Goal: Task Accomplishment & Management: Manage account settings

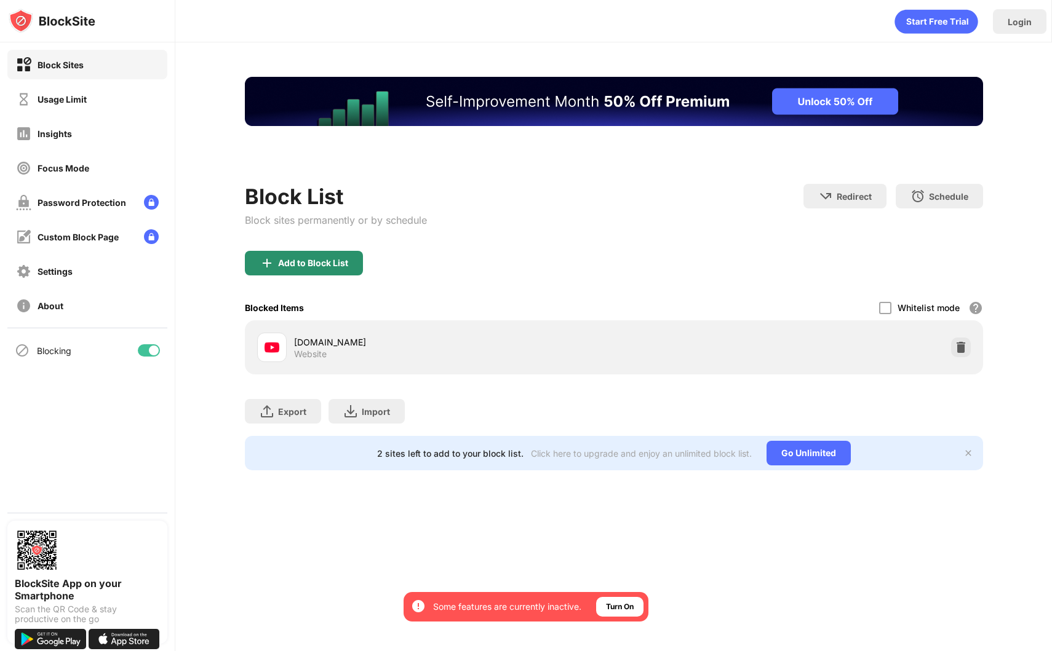
click at [330, 271] on div "Add to Block List" at bounding box center [304, 263] width 118 height 25
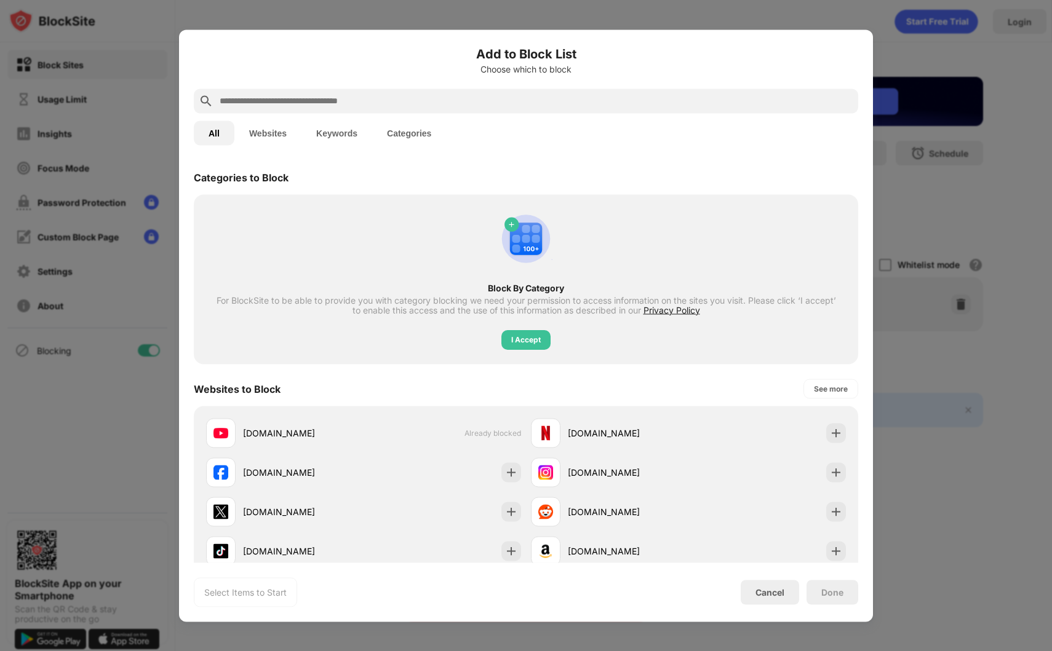
click at [330, 93] on input "text" at bounding box center [535, 100] width 635 height 15
paste input "**********"
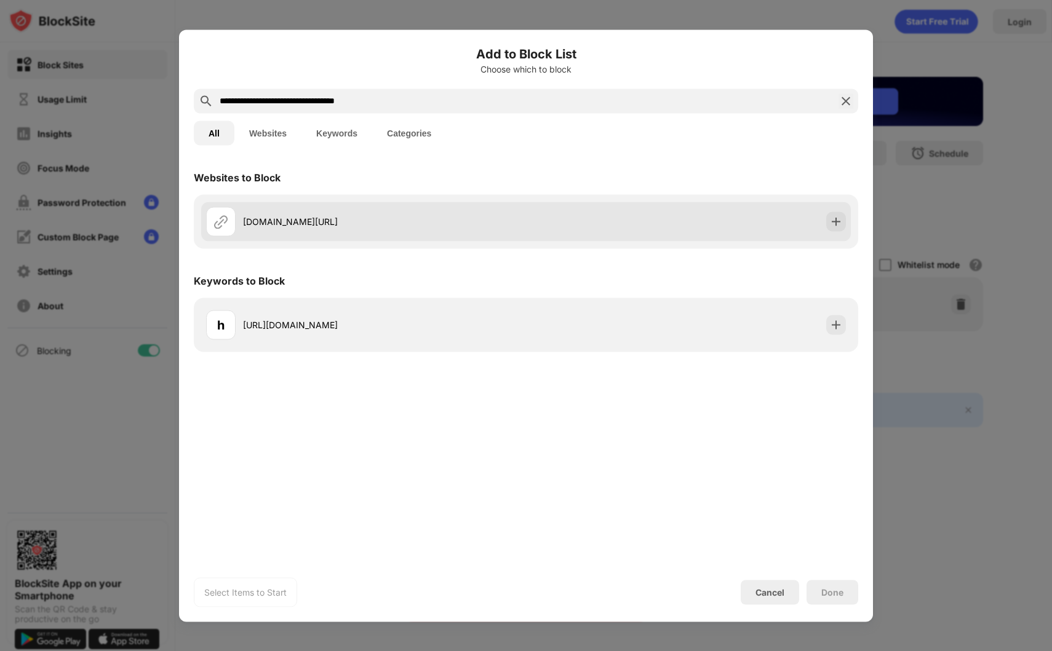
type input "**********"
click at [352, 221] on div "[DOMAIN_NAME][URL]" at bounding box center [384, 221] width 283 height 13
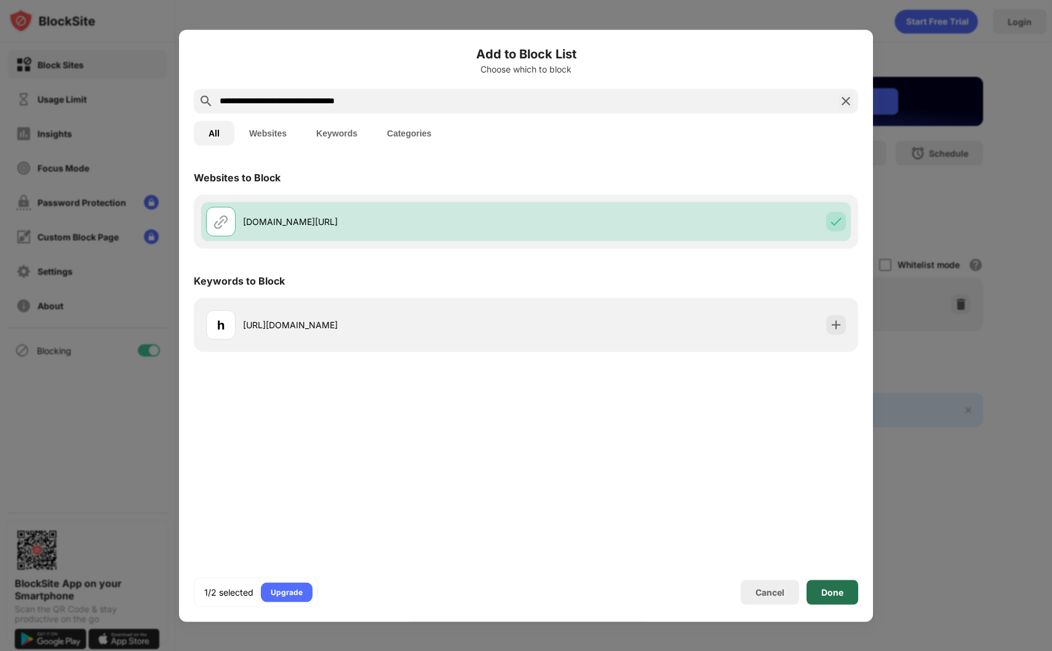
click at [850, 598] on div "Done" at bounding box center [832, 592] width 52 height 25
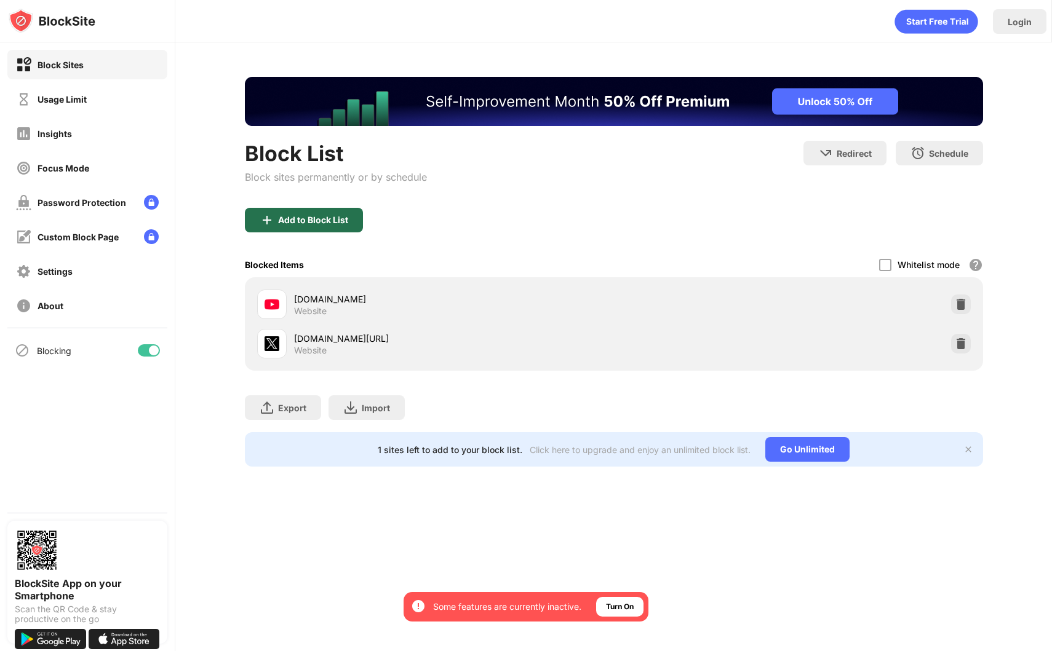
click at [353, 219] on div "Add to Block List" at bounding box center [304, 220] width 118 height 25
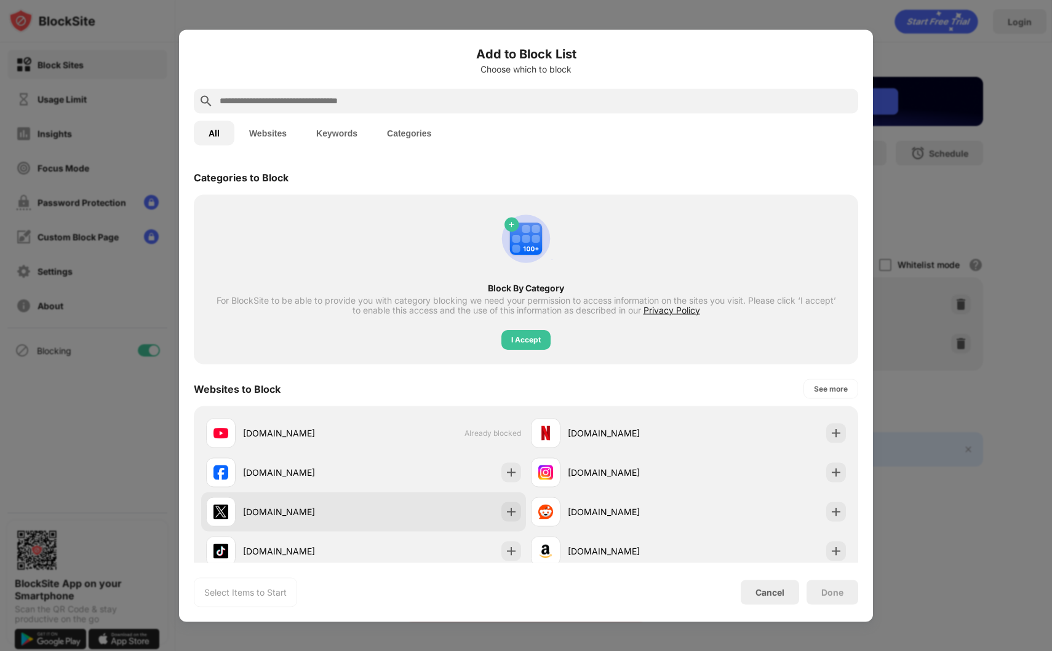
click at [304, 510] on div "[DOMAIN_NAME]" at bounding box center [303, 511] width 121 height 13
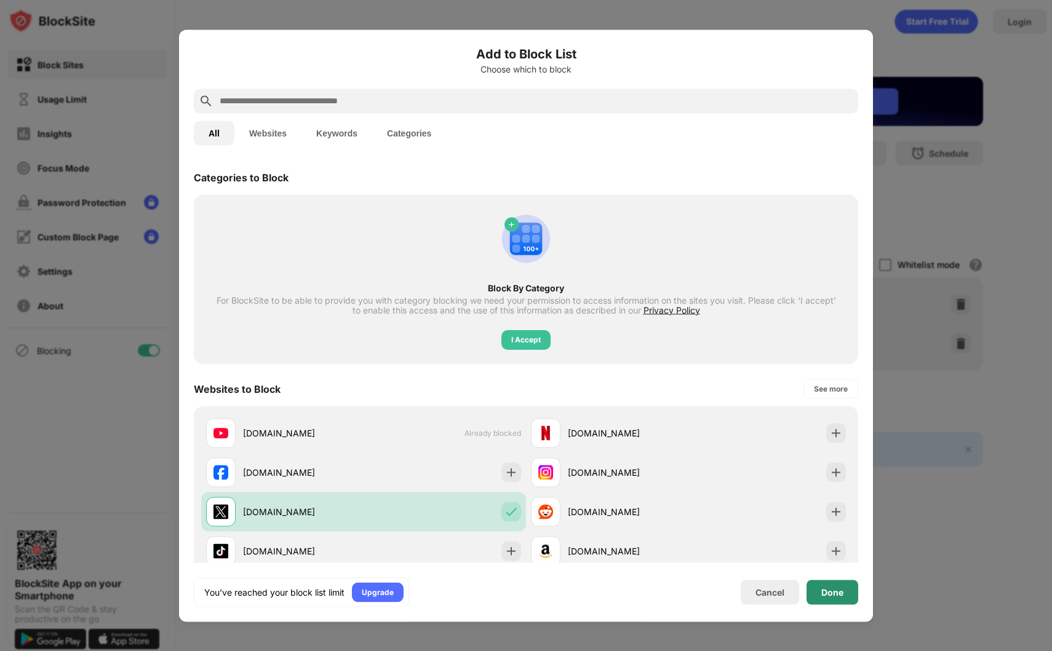
click at [850, 594] on div "Done" at bounding box center [832, 592] width 52 height 25
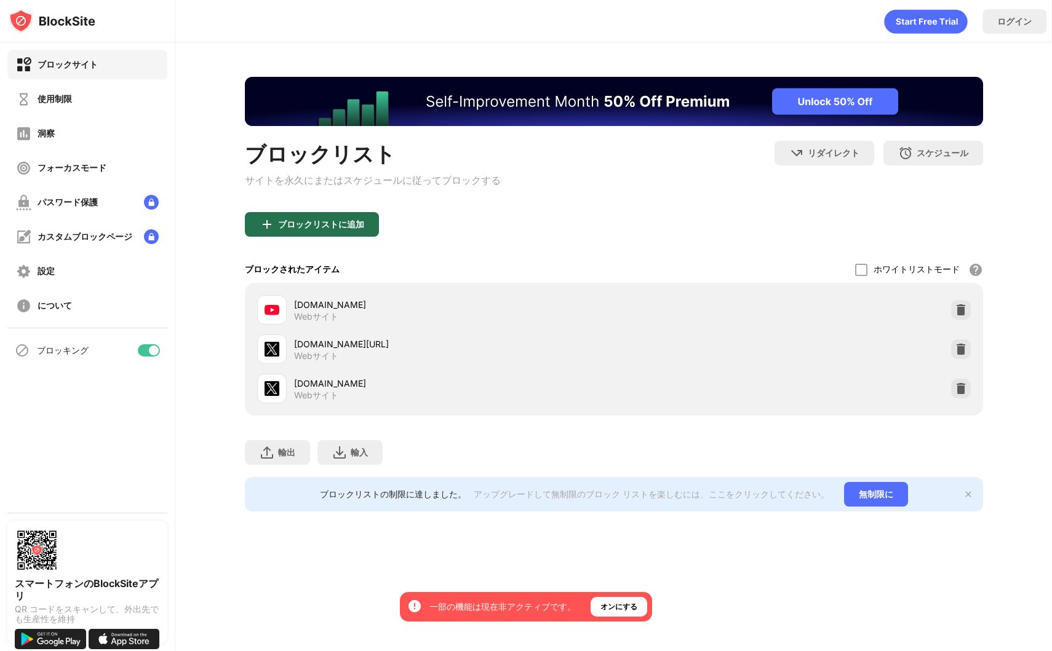
click at [344, 221] on div "ブロックリストに追加" at bounding box center [312, 224] width 134 height 25
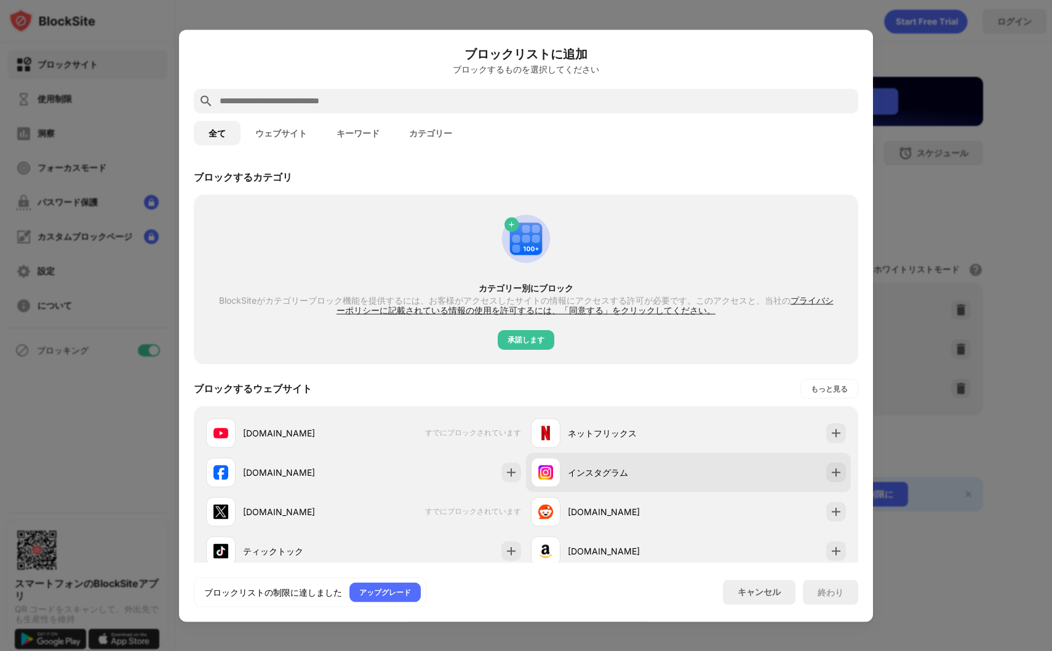
click at [651, 477] on div "インスタグラム" at bounding box center [628, 472] width 121 height 13
click at [728, 472] on div "インスタグラム" at bounding box center [688, 472] width 325 height 39
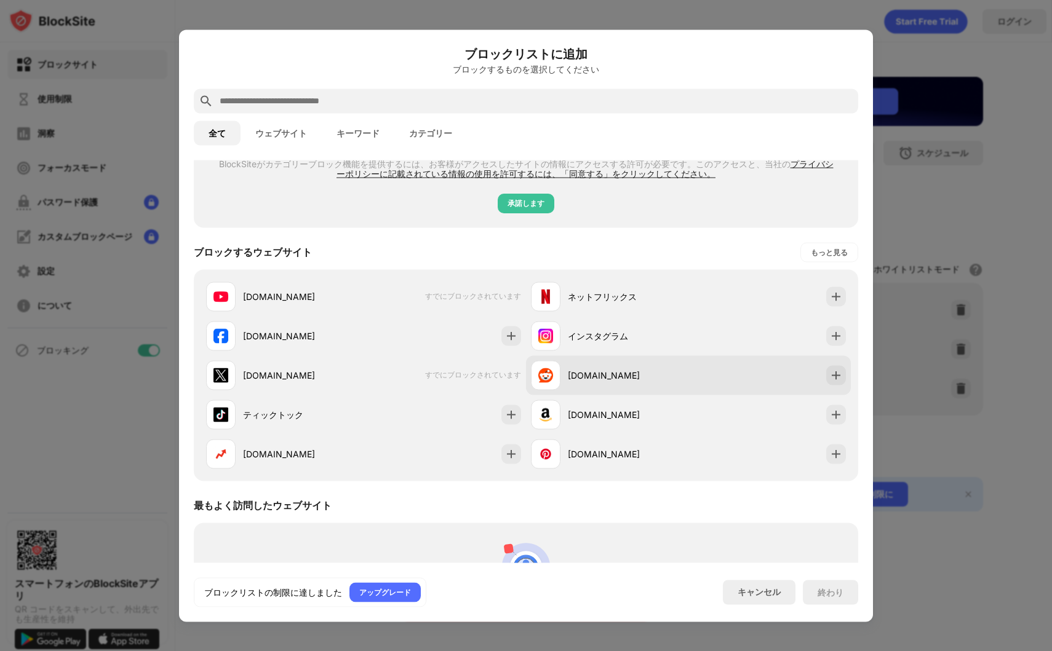
scroll to position [123, 0]
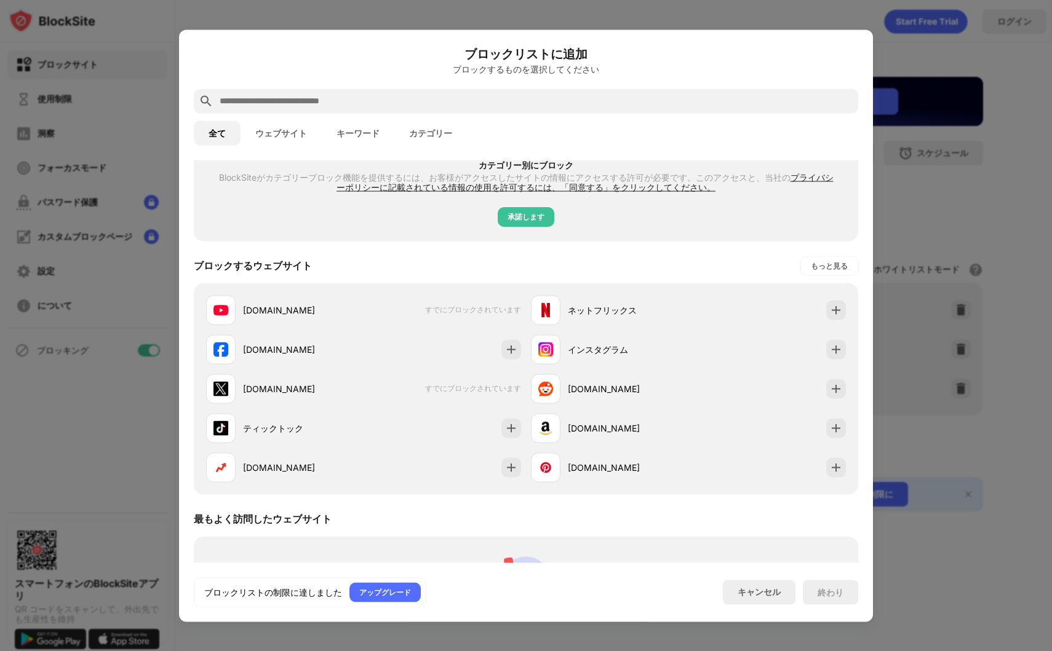
click at [886, 226] on div at bounding box center [526, 325] width 1052 height 651
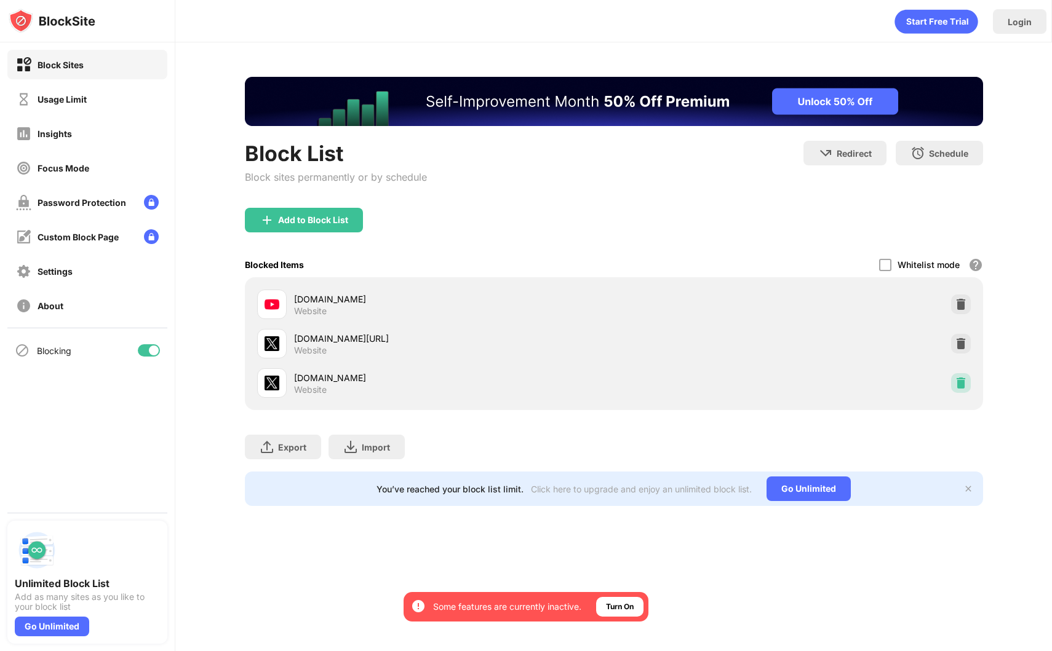
click at [957, 382] on img at bounding box center [960, 383] width 12 height 12
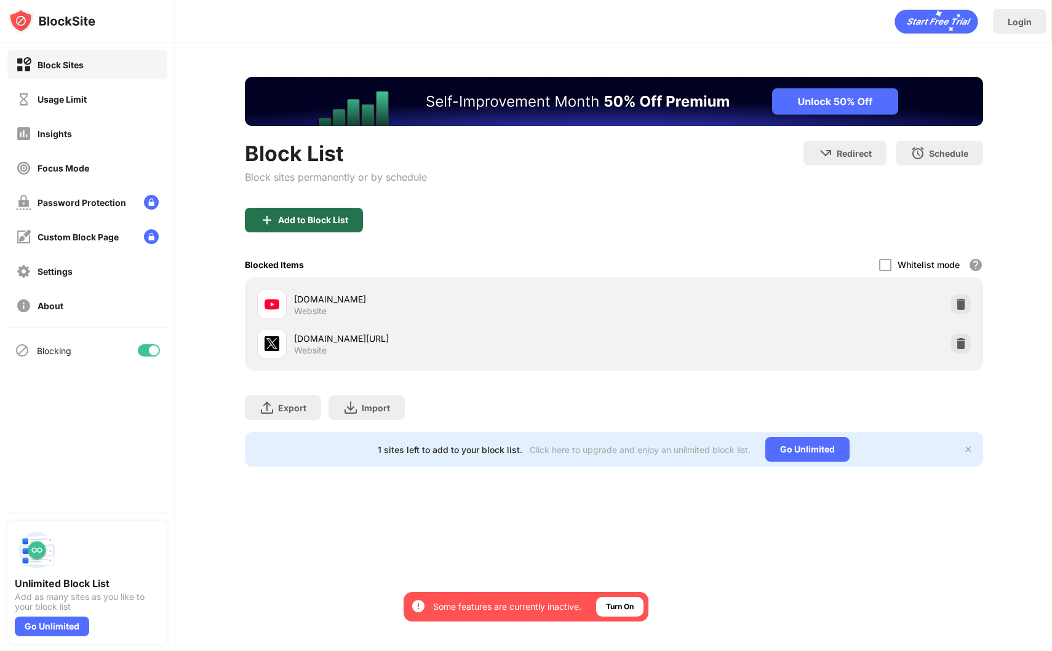
click at [319, 217] on div "Add to Block List" at bounding box center [313, 220] width 70 height 10
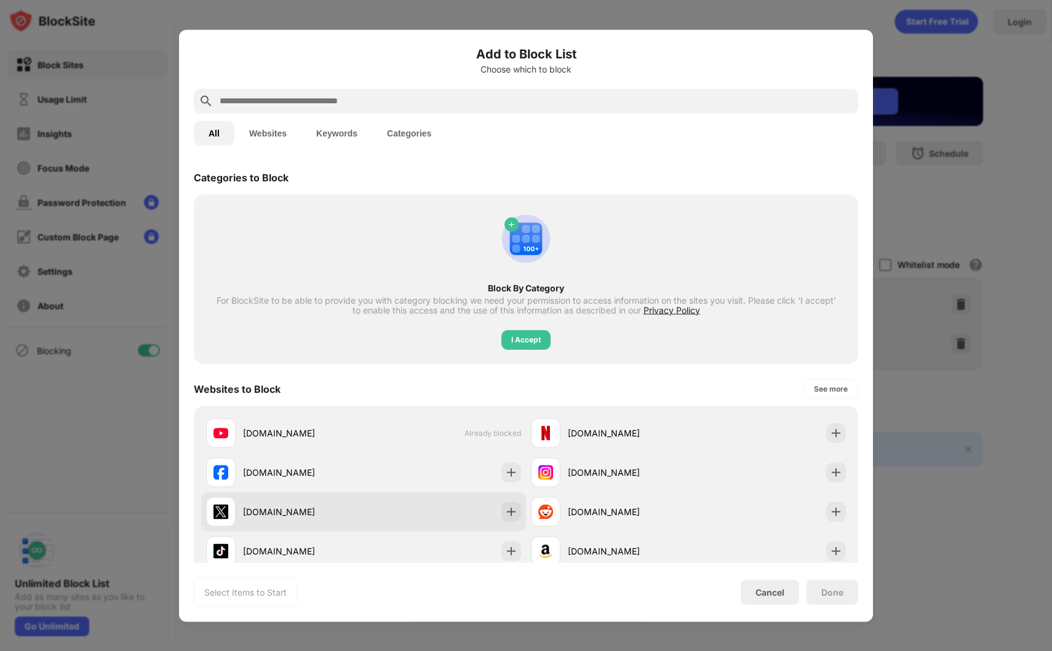
click at [345, 520] on div "[DOMAIN_NAME]" at bounding box center [284, 512] width 157 height 30
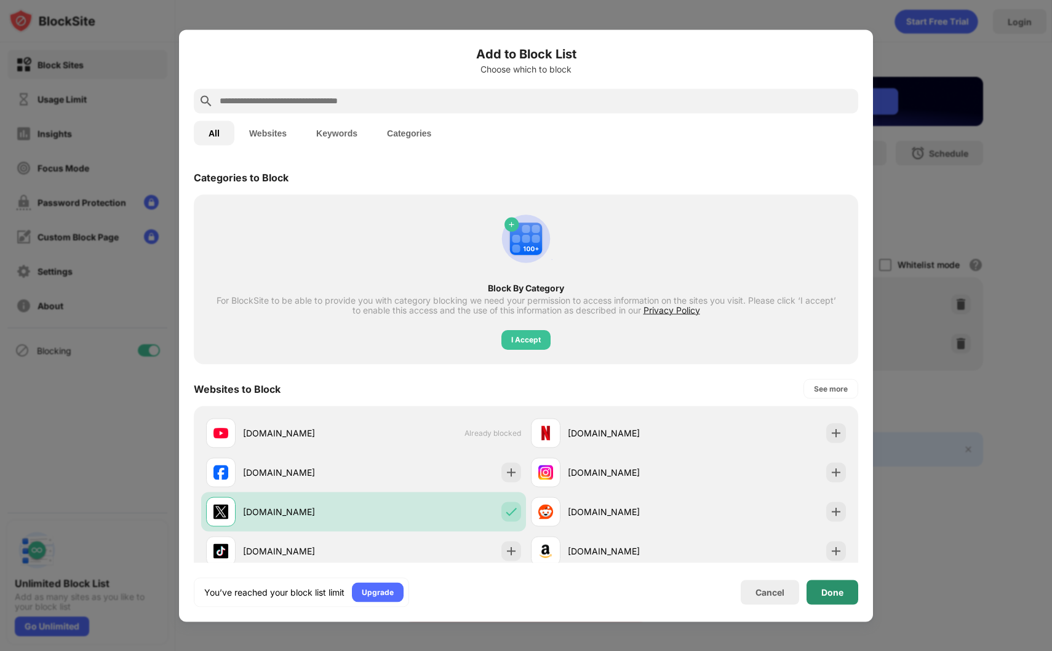
click at [834, 594] on div "Done" at bounding box center [832, 592] width 22 height 10
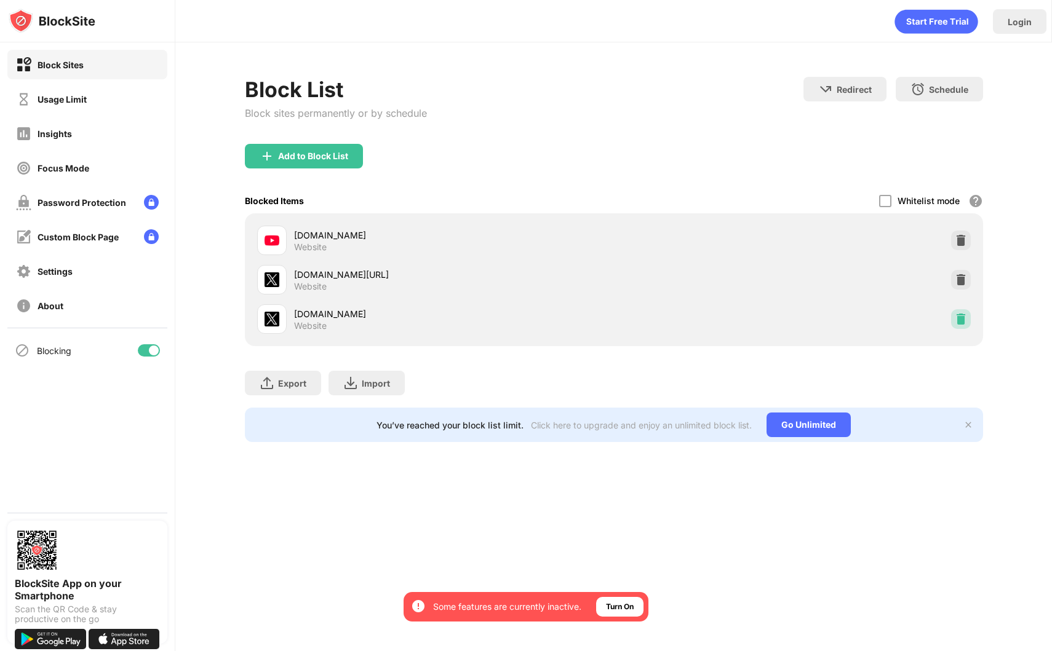
click at [960, 320] on img at bounding box center [960, 319] width 12 height 12
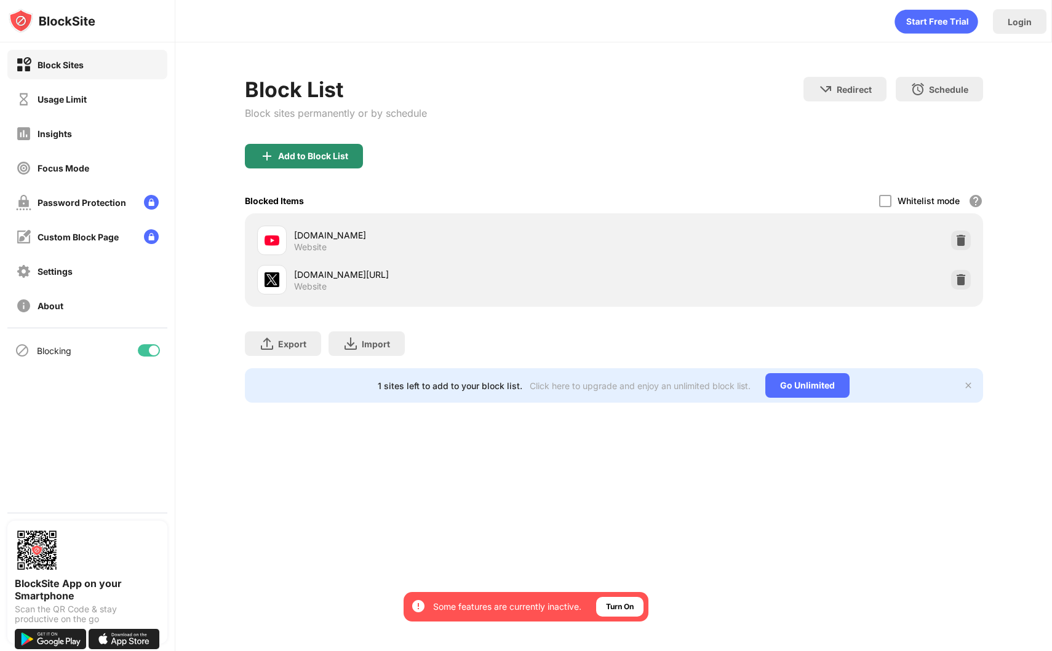
click at [333, 168] on div "Add to Block List" at bounding box center [304, 156] width 118 height 25
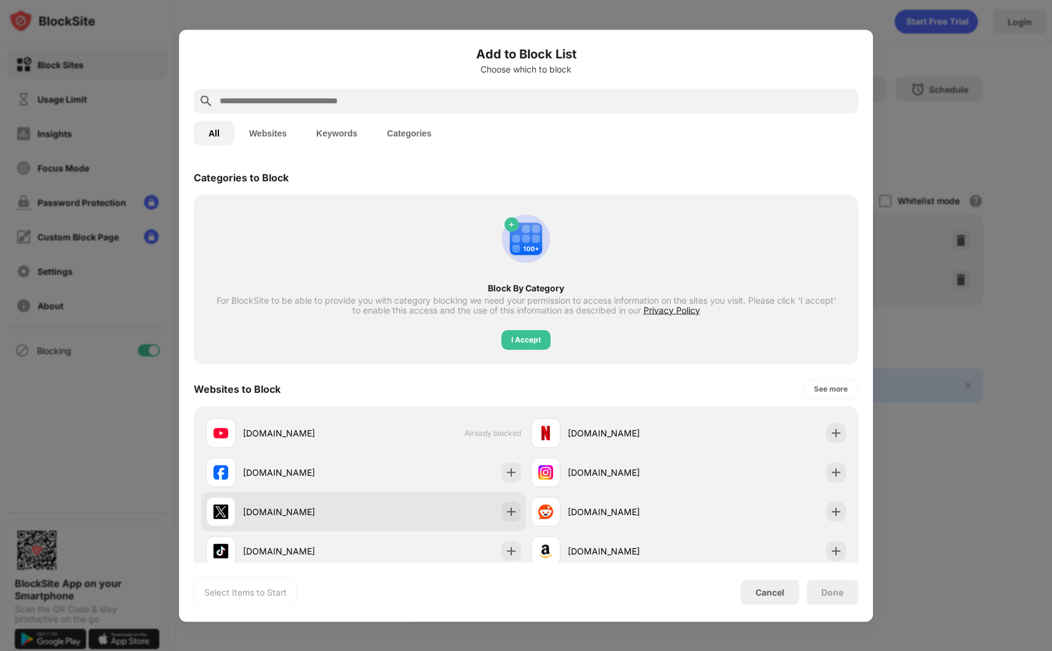
click at [344, 521] on div "[DOMAIN_NAME]" at bounding box center [284, 512] width 157 height 30
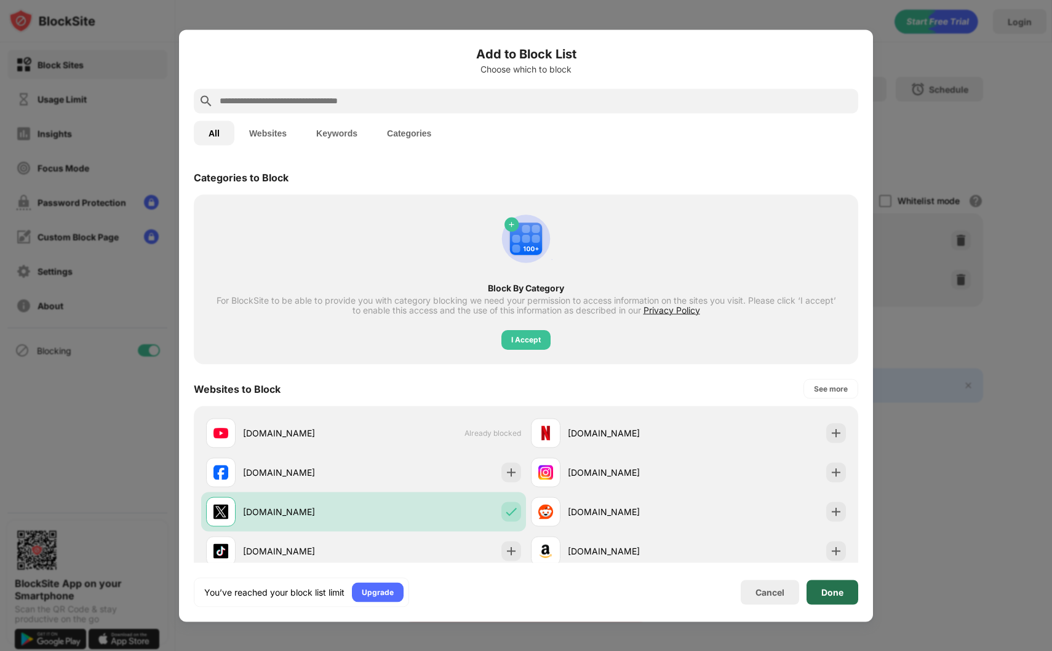
click at [844, 594] on div "Done" at bounding box center [832, 592] width 52 height 25
